Goal: Find specific page/section: Find specific page/section

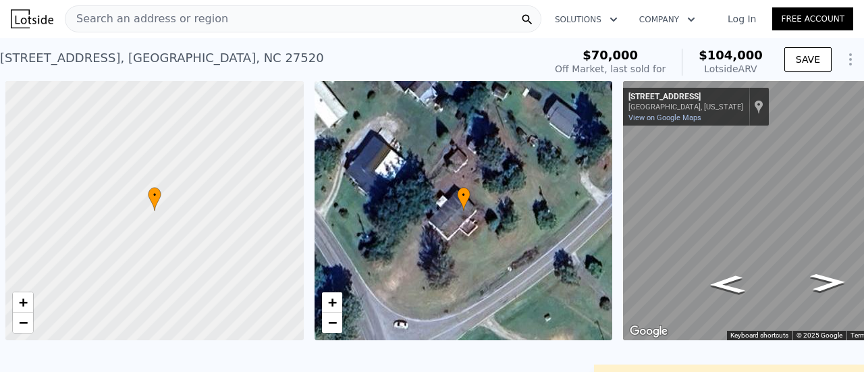
scroll to position [0, 5]
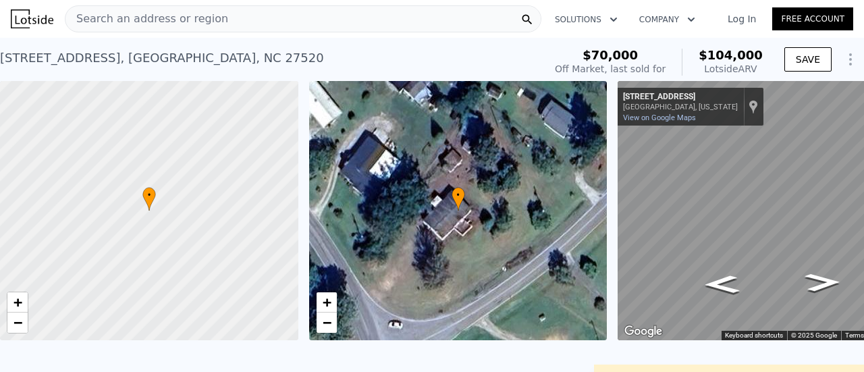
click at [104, 13] on span "Search an address or region" at bounding box center [146, 19] width 163 height 16
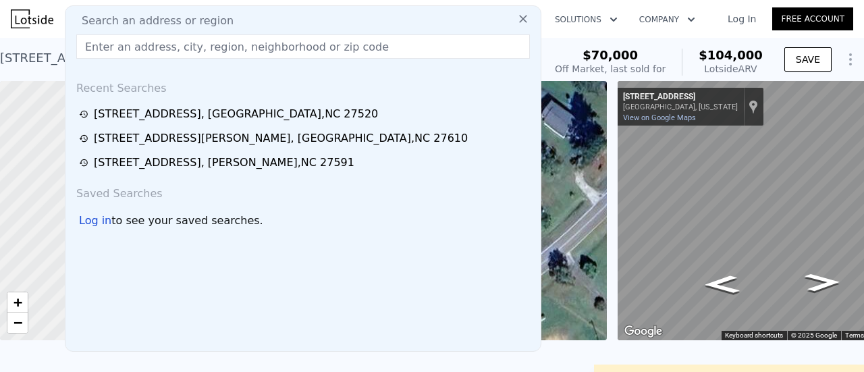
drag, startPoint x: 103, startPoint y: 39, endPoint x: 549, endPoint y: 48, distance: 446.2
click at [539, 48] on div "[STREET_ADDRESS] Sold [DATE] for $70k (~ARV $104k )" at bounding box center [269, 62] width 539 height 38
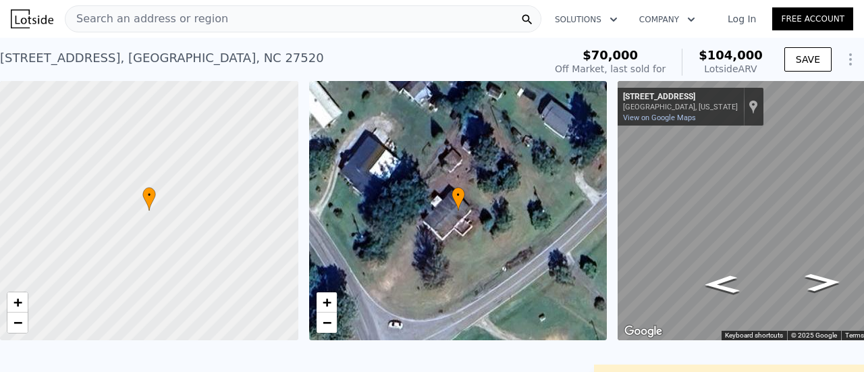
click at [119, 24] on span "Search an address or region" at bounding box center [146, 19] width 163 height 16
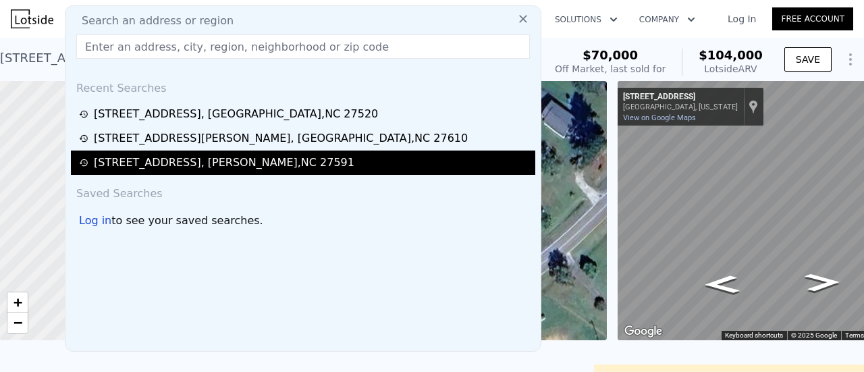
click at [144, 167] on div "[STREET_ADDRESS][PERSON_NAME]" at bounding box center [224, 163] width 260 height 16
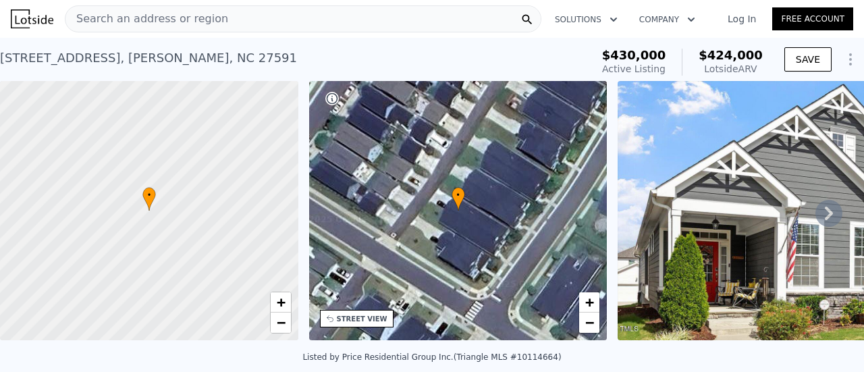
click at [96, 20] on span "Search an address or region" at bounding box center [146, 19] width 163 height 16
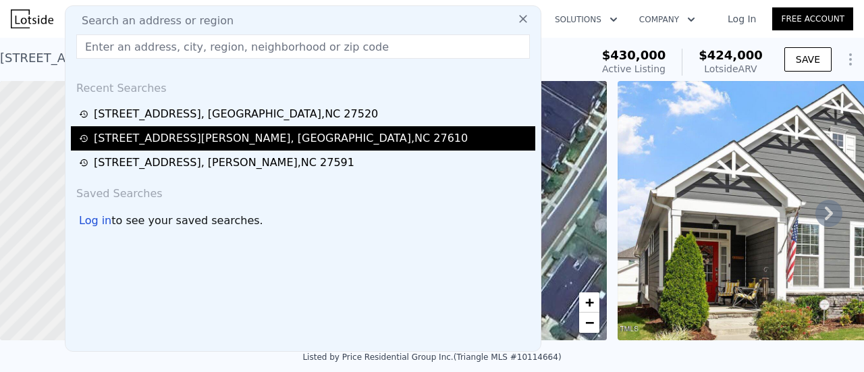
click at [271, 136] on div "[STREET_ADDRESS][PERSON_NAME]" at bounding box center [281, 138] width 374 height 16
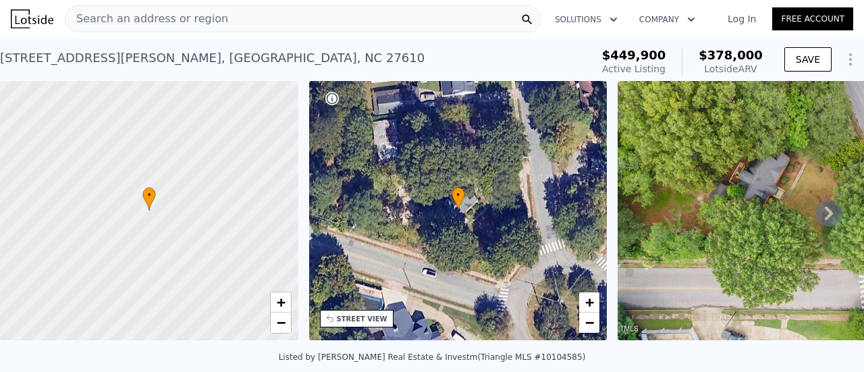
click at [99, 15] on span "Search an address or region" at bounding box center [146, 19] width 163 height 16
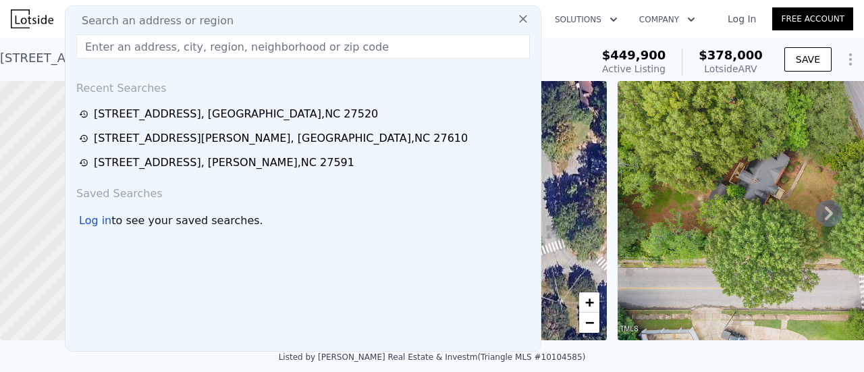
type input "[STREET_ADDRESS]"
